Goal: Book appointment/travel/reservation

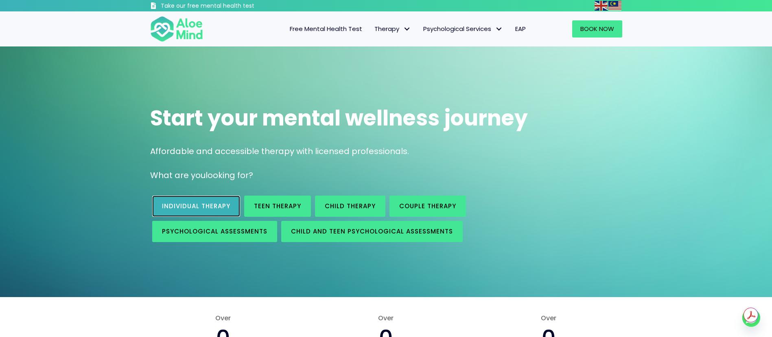
click at [221, 199] on link "Individual therapy" at bounding box center [196, 205] width 88 height 21
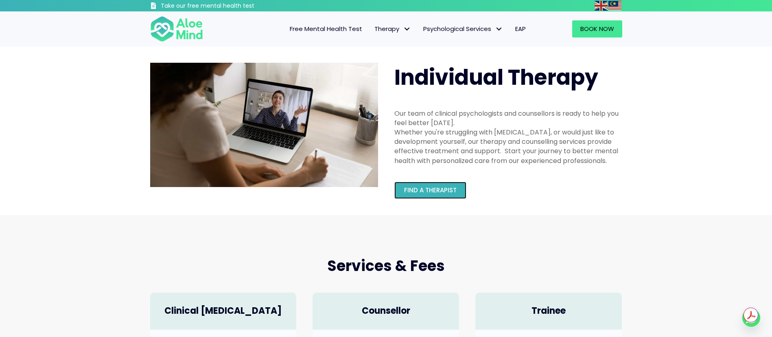
click at [412, 188] on span "Find a therapist" at bounding box center [430, 190] width 52 height 9
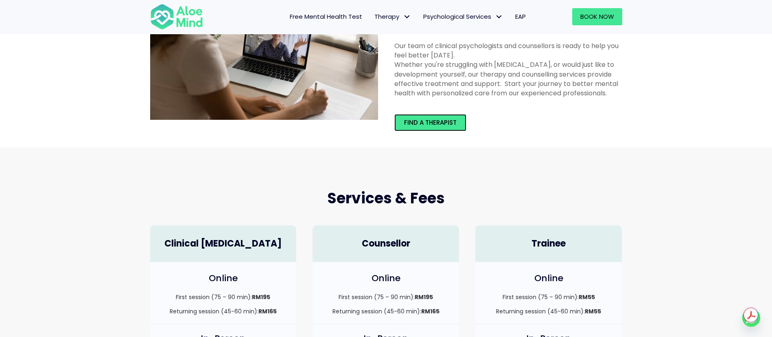
scroll to position [122, 0]
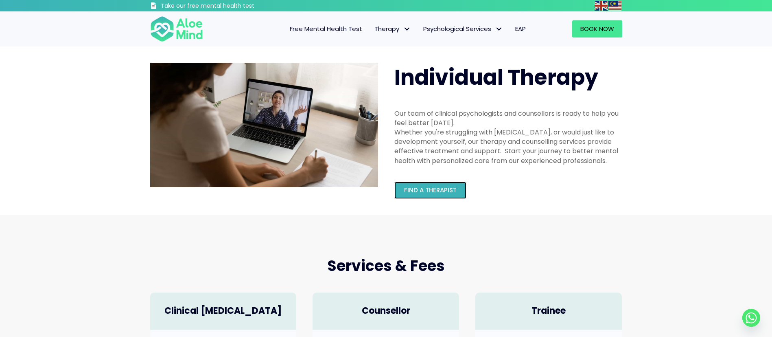
click at [437, 192] on span "Find a therapist" at bounding box center [430, 190] width 52 height 9
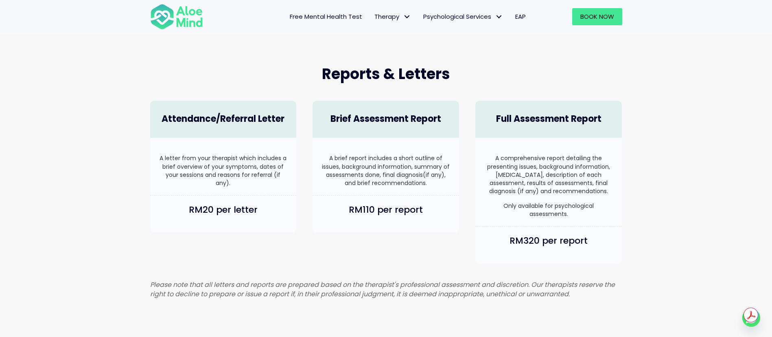
scroll to position [488, 0]
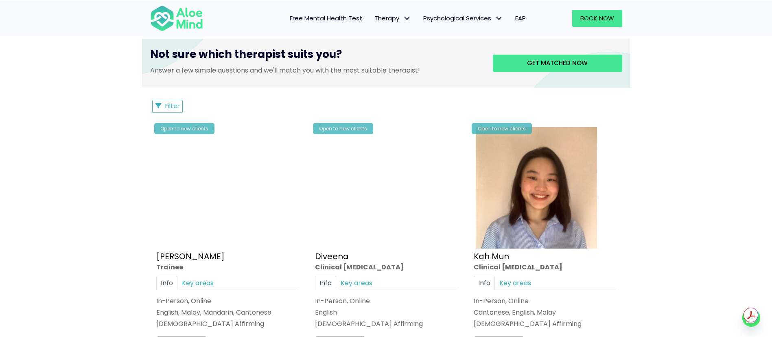
scroll to position [304, 0]
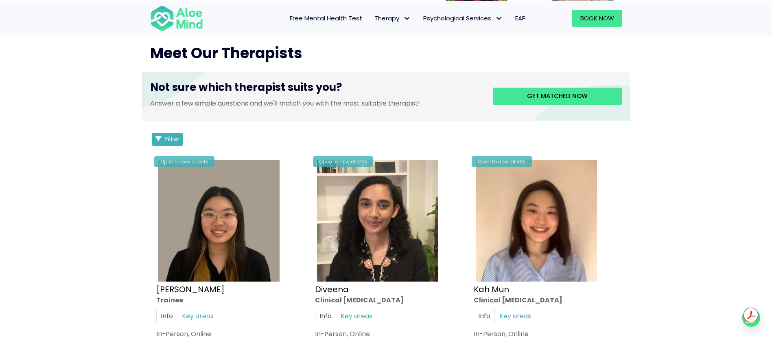
click at [169, 138] on span "Filter" at bounding box center [172, 138] width 14 height 9
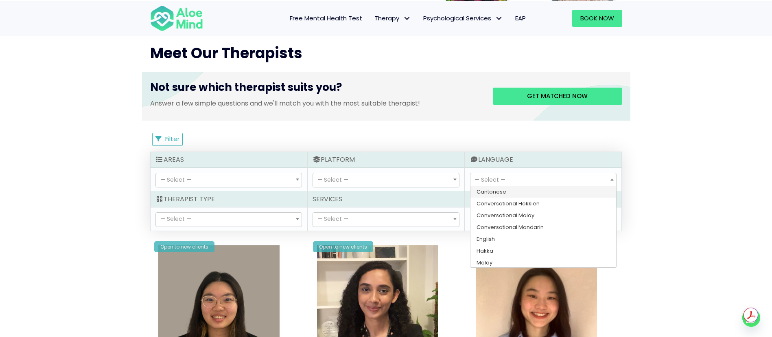
click at [531, 179] on span "— Select —" at bounding box center [543, 180] width 146 height 14
select select "142"
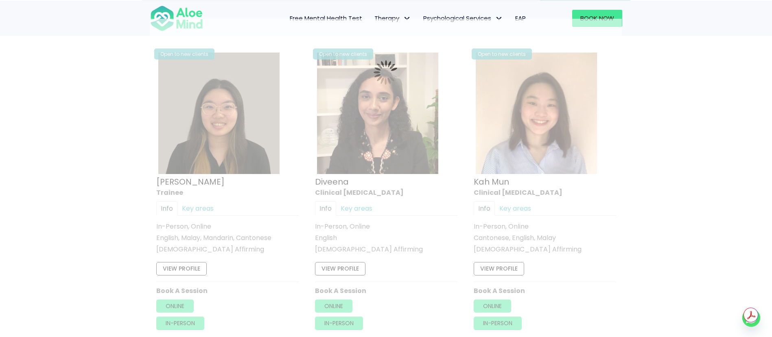
scroll to position [435, 0]
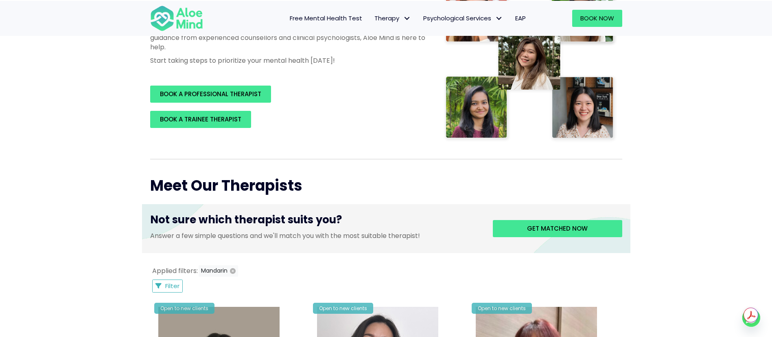
scroll to position [191, 0]
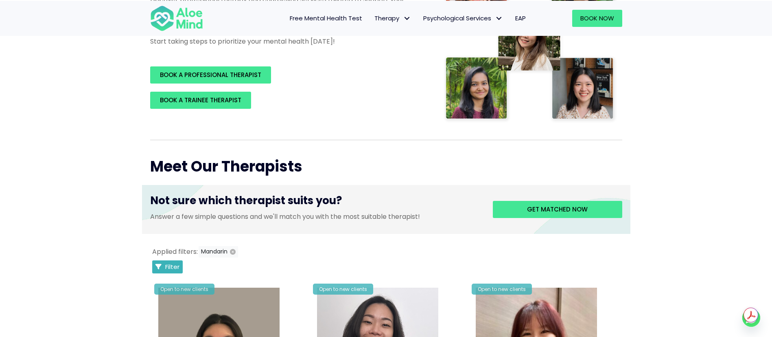
click at [164, 267] on button "Filter" at bounding box center [167, 266] width 31 height 13
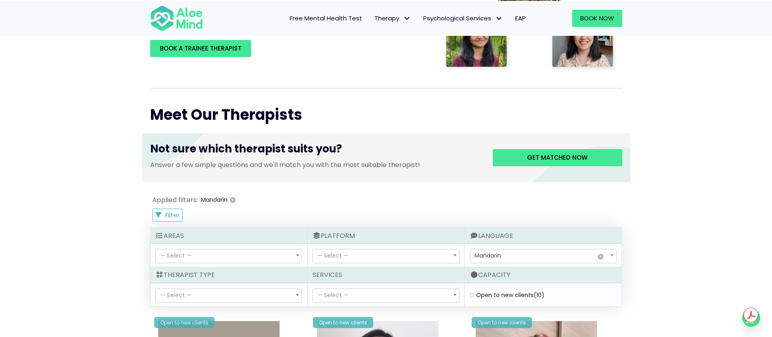
scroll to position [313, 0]
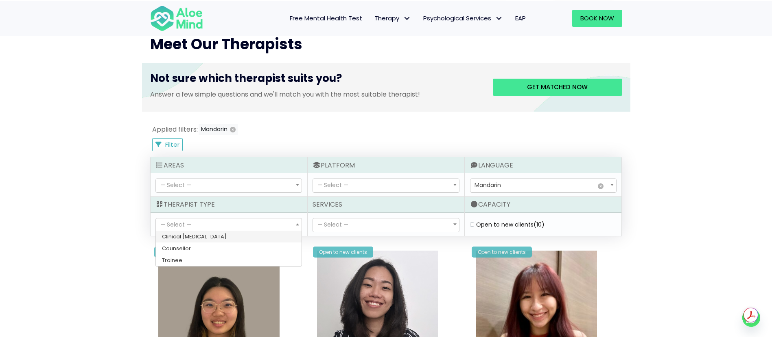
click at [252, 222] on span "— Select —" at bounding box center [229, 225] width 146 height 14
click at [367, 222] on span "— Select —" at bounding box center [386, 225] width 146 height 14
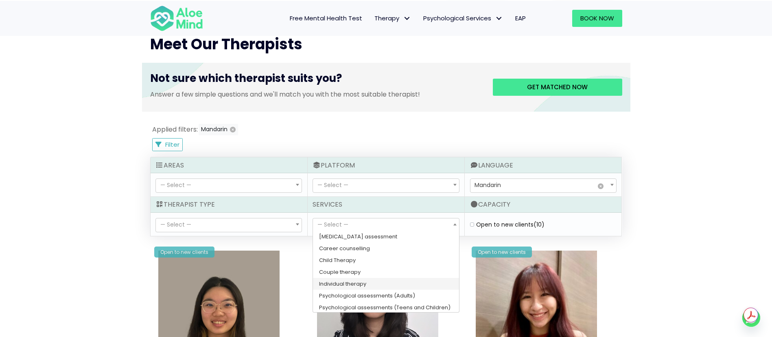
select select "148"
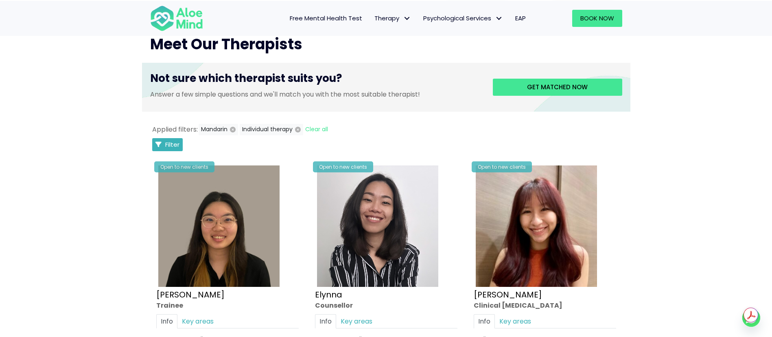
click at [162, 141] on button "Filter" at bounding box center [167, 144] width 31 height 13
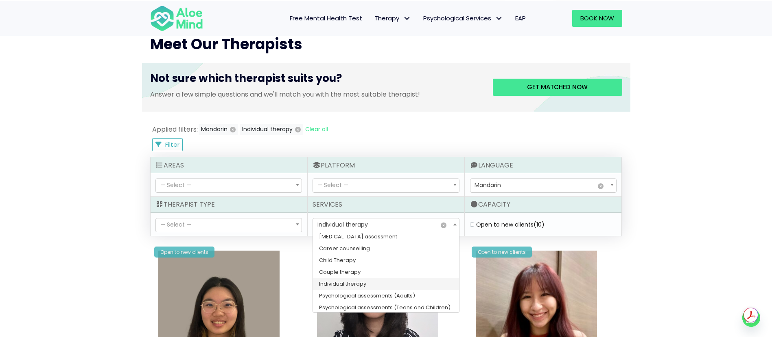
click at [438, 225] on span "× Individual therapy" at bounding box center [386, 225] width 146 height 14
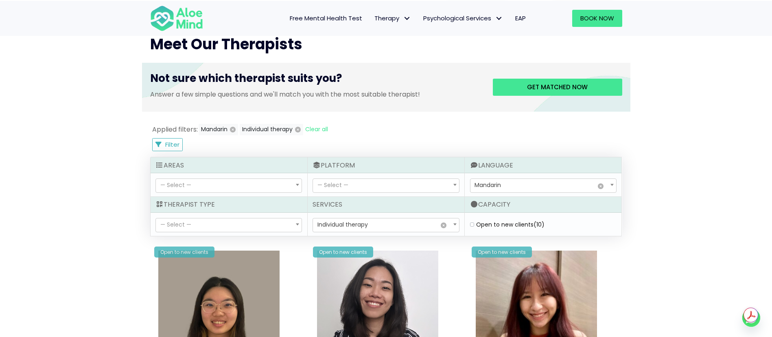
click at [476, 221] on label "Open to new clients (10)" at bounding box center [510, 224] width 68 height 8
click at [471, 222] on clients "Open to new clients (10)" at bounding box center [472, 224] width 4 height 5
checkbox clients "true"
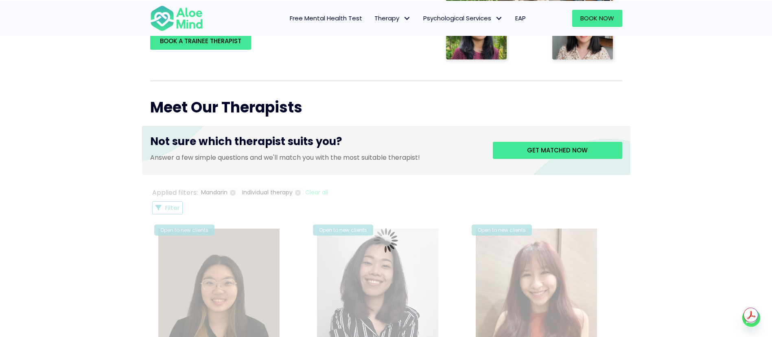
scroll to position [191, 0]
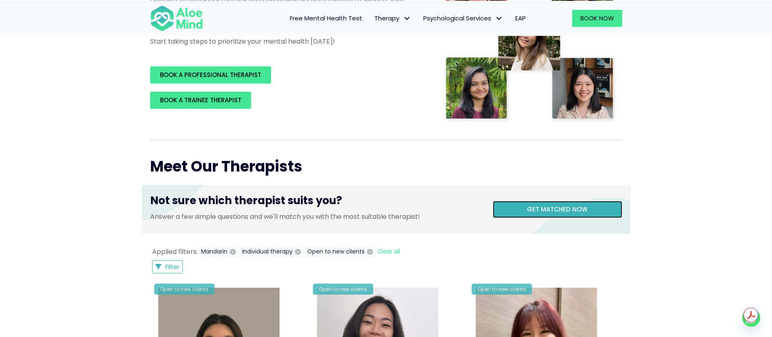
click at [574, 210] on span "Get matched now" at bounding box center [557, 209] width 61 height 9
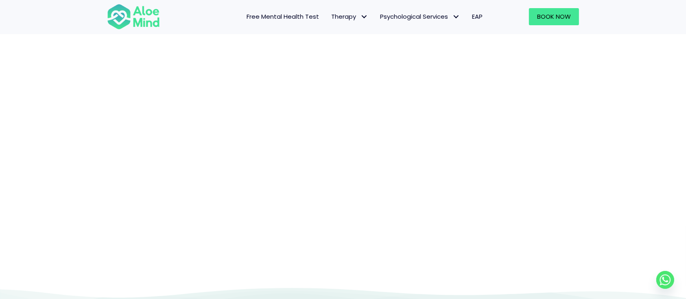
scroll to position [84, 0]
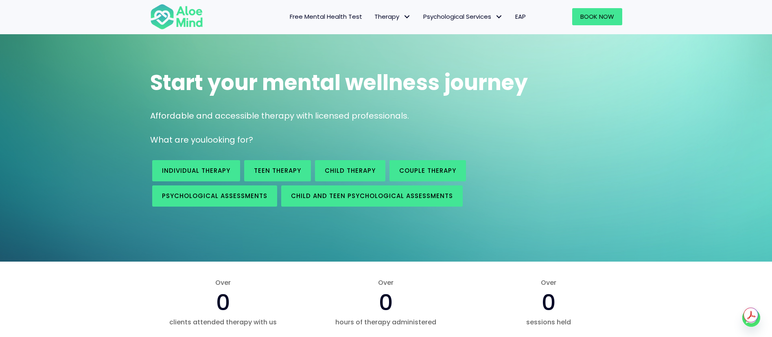
scroll to position [61, 0]
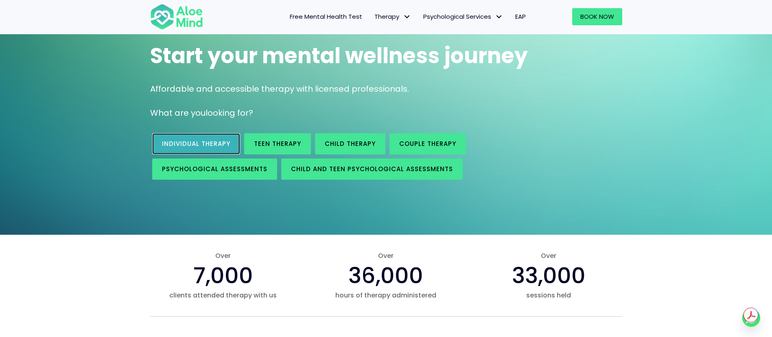
click at [202, 138] on link "Individual therapy" at bounding box center [196, 143] width 88 height 21
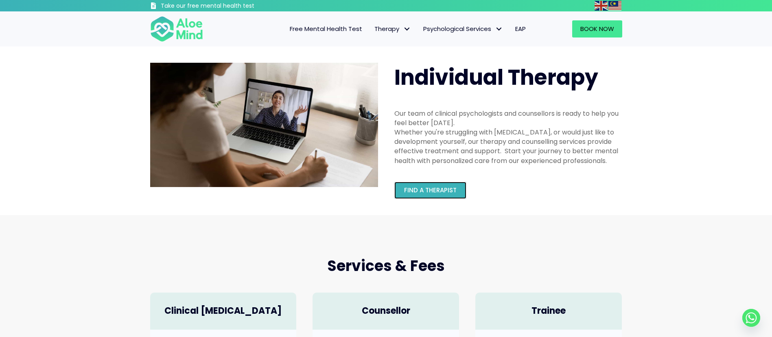
click at [430, 184] on link "Find a therapist" at bounding box center [430, 190] width 72 height 17
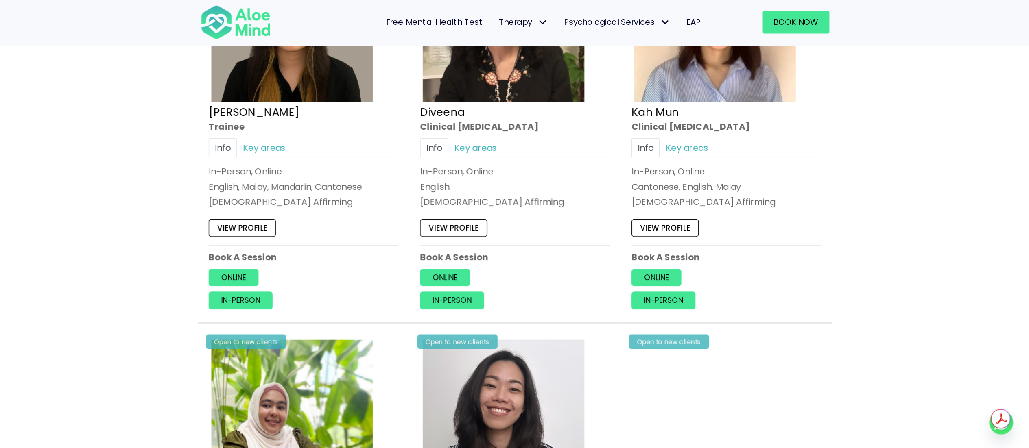
scroll to position [487, 0]
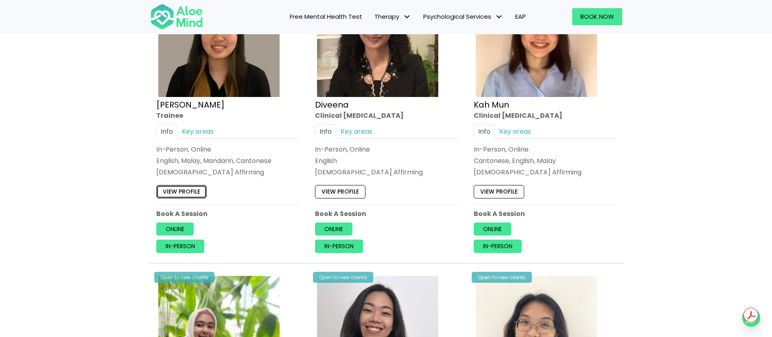
click at [188, 191] on link "View profile" at bounding box center [181, 191] width 50 height 13
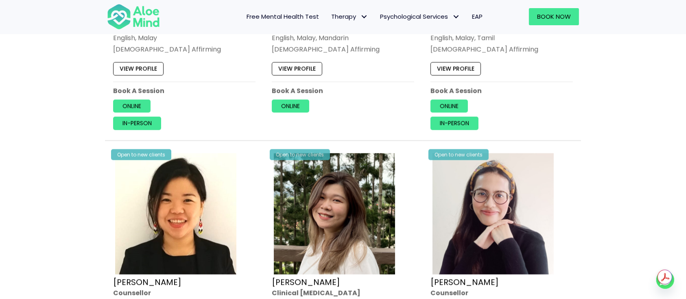
scroll to position [1301, 0]
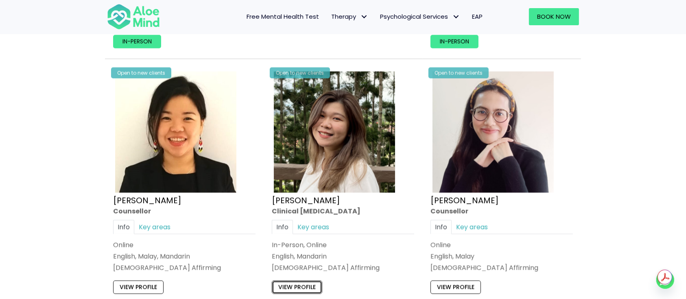
click at [302, 284] on link "View profile" at bounding box center [297, 287] width 50 height 13
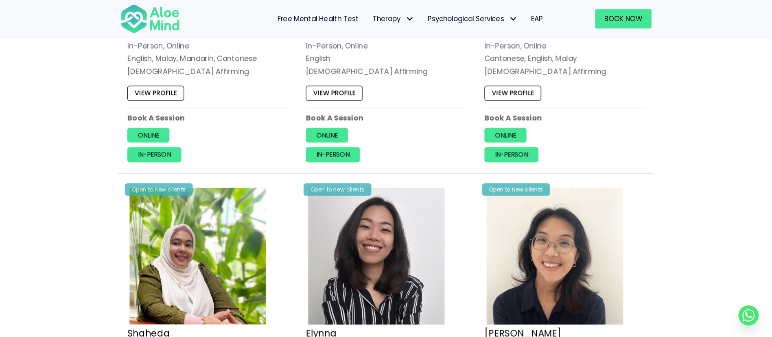
scroll to position [595, 0]
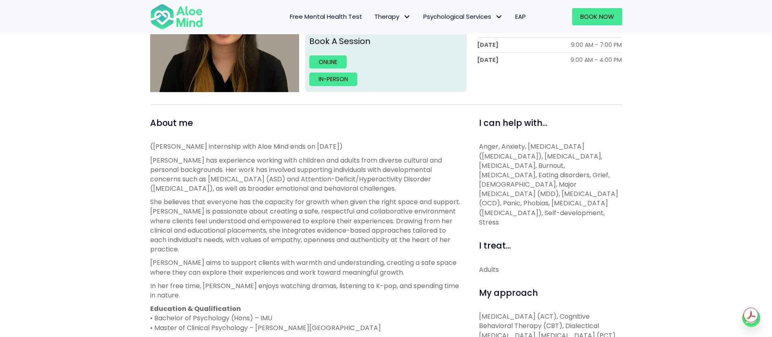
scroll to position [105, 0]
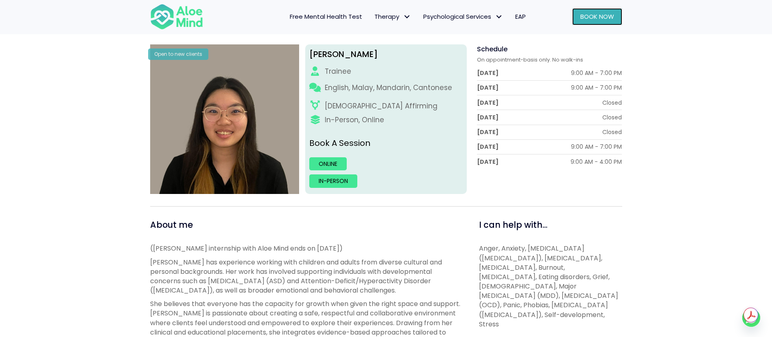
click at [593, 16] on span "Book Now" at bounding box center [597, 16] width 34 height 9
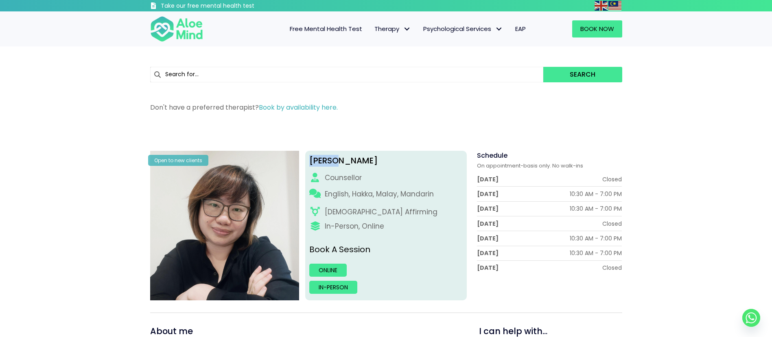
drag, startPoint x: 345, startPoint y: 161, endPoint x: 308, endPoint y: 157, distance: 36.8
click at [308, 157] on div "[PERSON_NAME] English, Hakka, Malay, Mandarin [DEMOGRAPHIC_DATA] Affirming In-P…" at bounding box center [386, 225] width 162 height 149
copy div "[PERSON_NAME]"
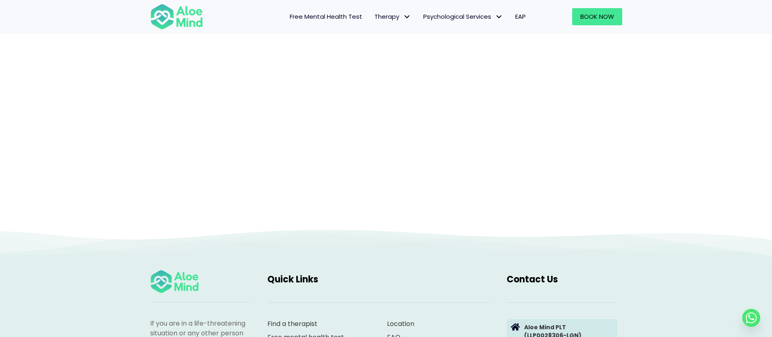
scroll to position [84, 0]
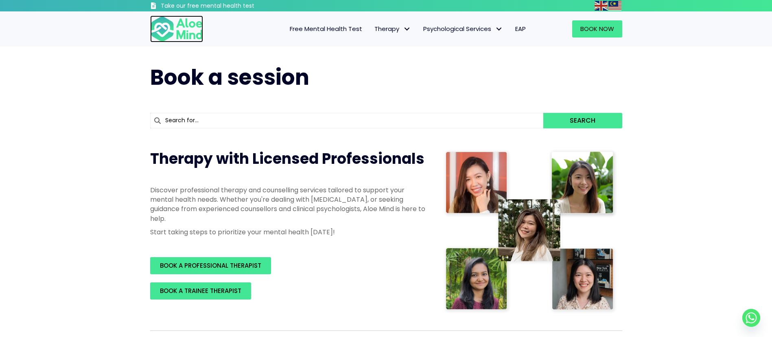
drag, startPoint x: 173, startPoint y: 28, endPoint x: 186, endPoint y: 24, distance: 14.2
click at [173, 28] on img at bounding box center [176, 28] width 53 height 27
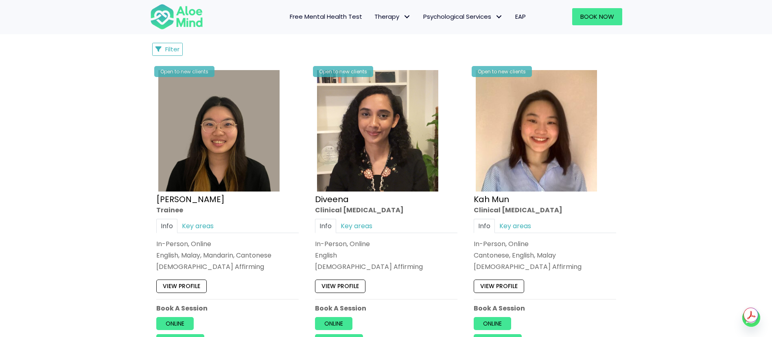
scroll to position [427, 0]
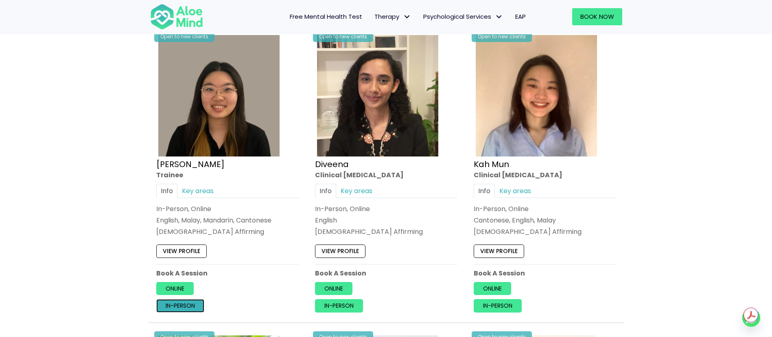
click at [188, 305] on link "In-person" at bounding box center [180, 305] width 48 height 13
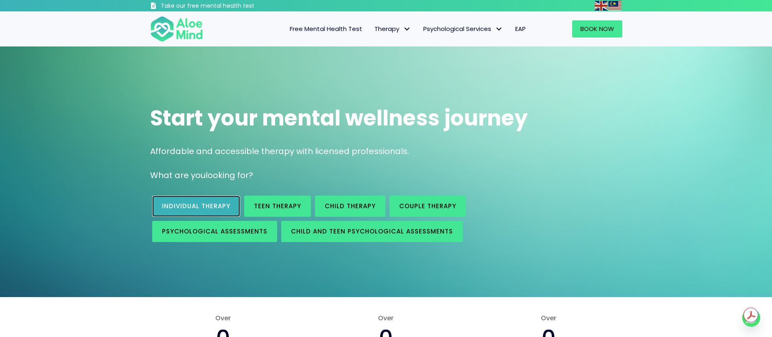
drag, startPoint x: 0, startPoint y: 0, endPoint x: 190, endPoint y: 204, distance: 278.7
click at [190, 204] on span "Individual therapy" at bounding box center [196, 205] width 68 height 9
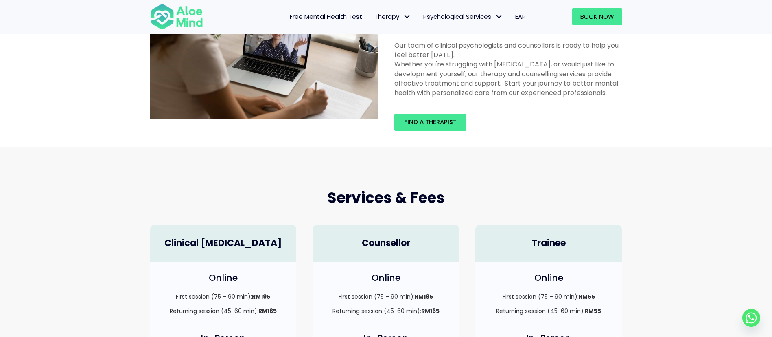
scroll to position [122, 0]
